Goal: Check status: Check status

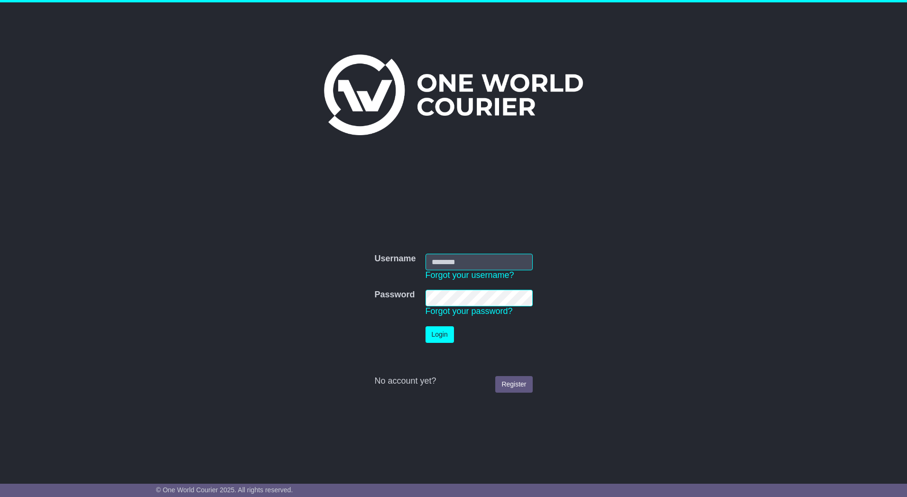
type input "*********"
click at [434, 334] on button "Login" at bounding box center [439, 334] width 28 height 17
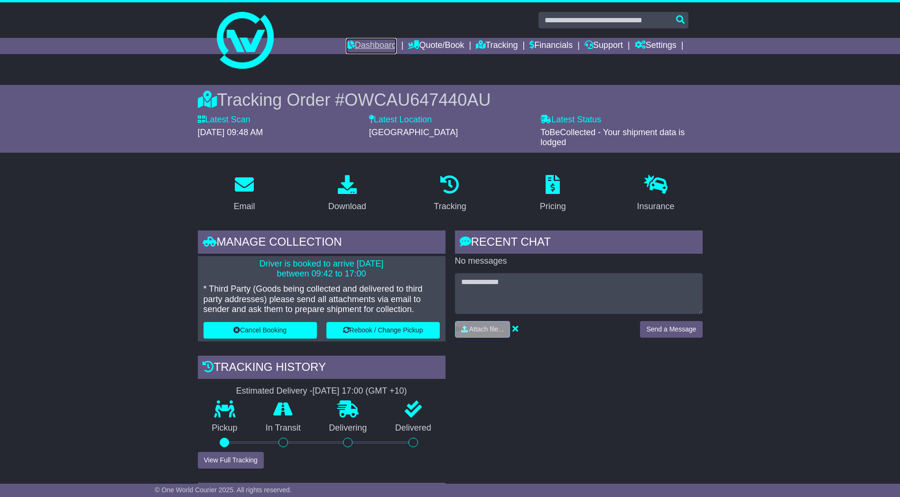
click at [355, 44] on link "Dashboard" at bounding box center [371, 46] width 51 height 16
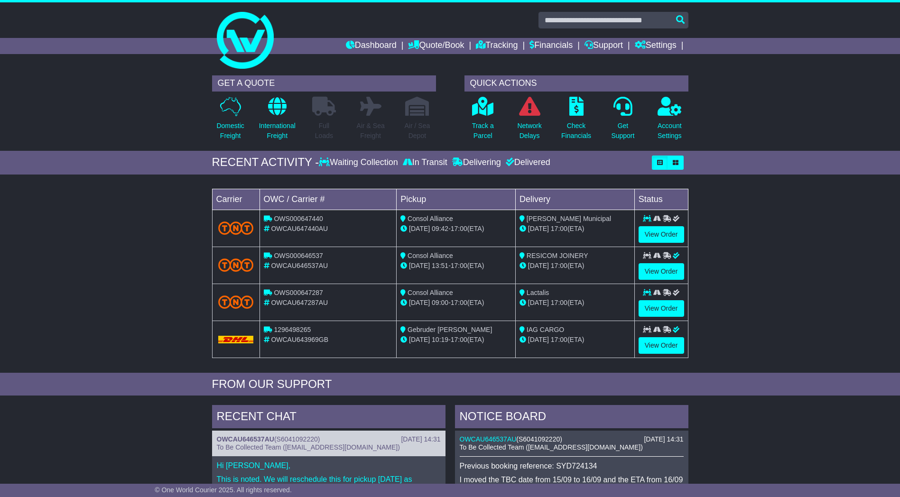
scroll to position [47, 0]
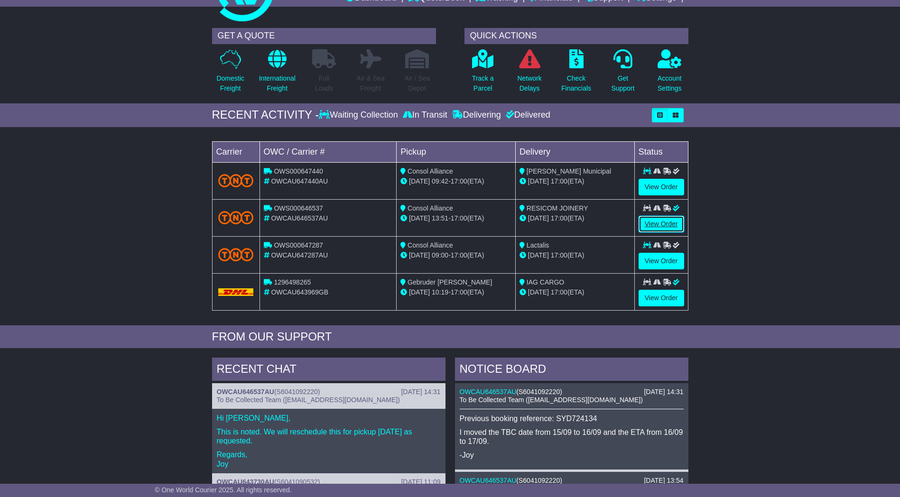
click at [662, 222] on link "View Order" at bounding box center [661, 224] width 46 height 17
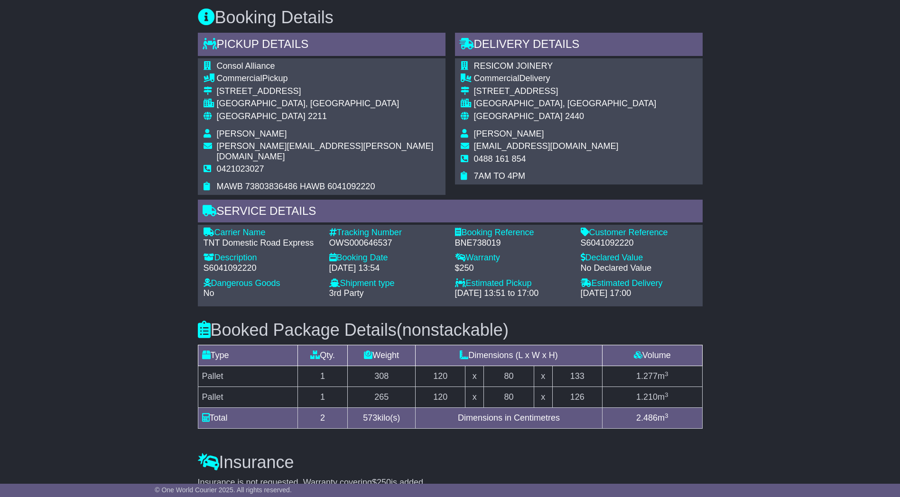
scroll to position [475, 0]
